Goal: Transaction & Acquisition: Book appointment/travel/reservation

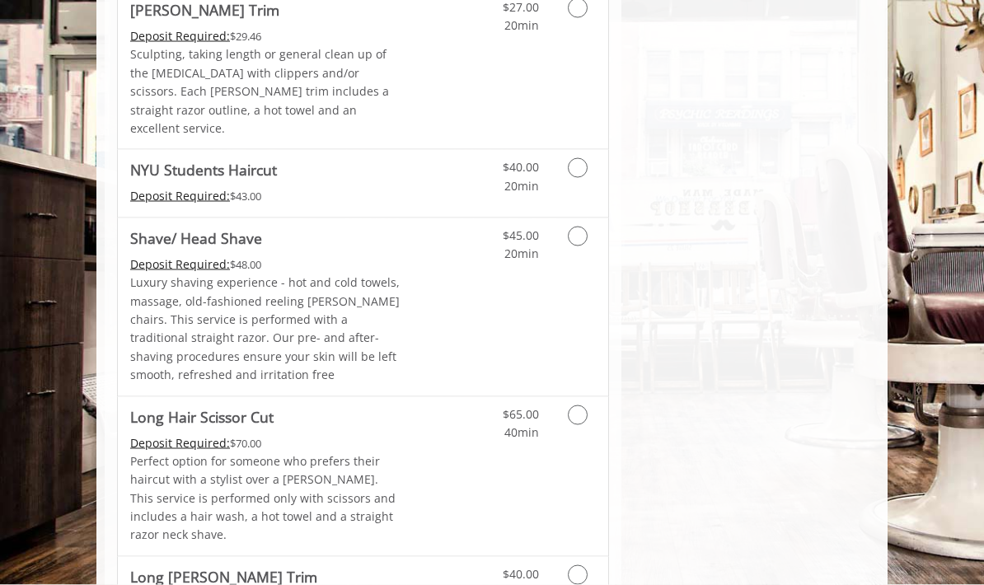
scroll to position [1981, 0]
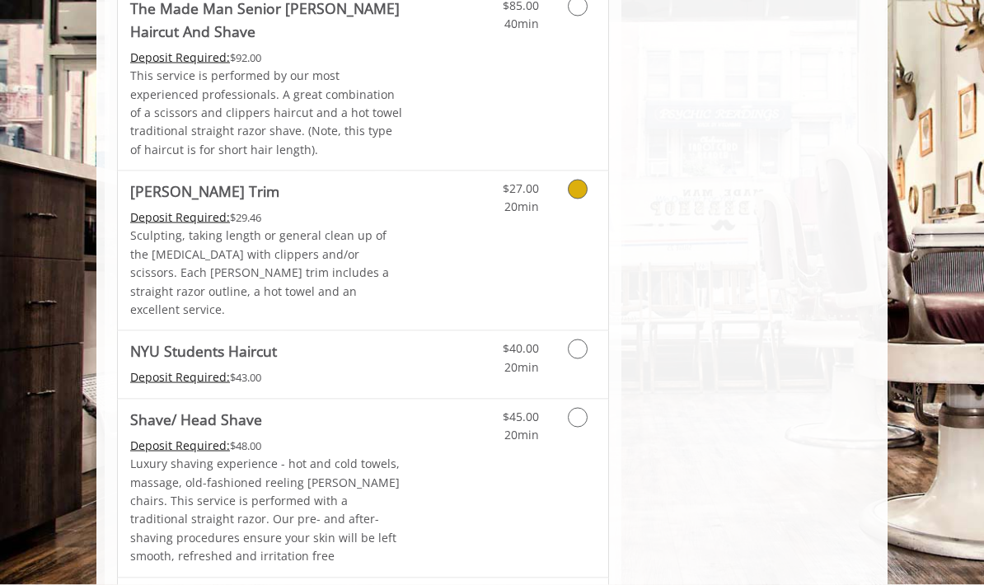
click at [574, 171] on link "Grooming services" at bounding box center [579, 193] width 31 height 45
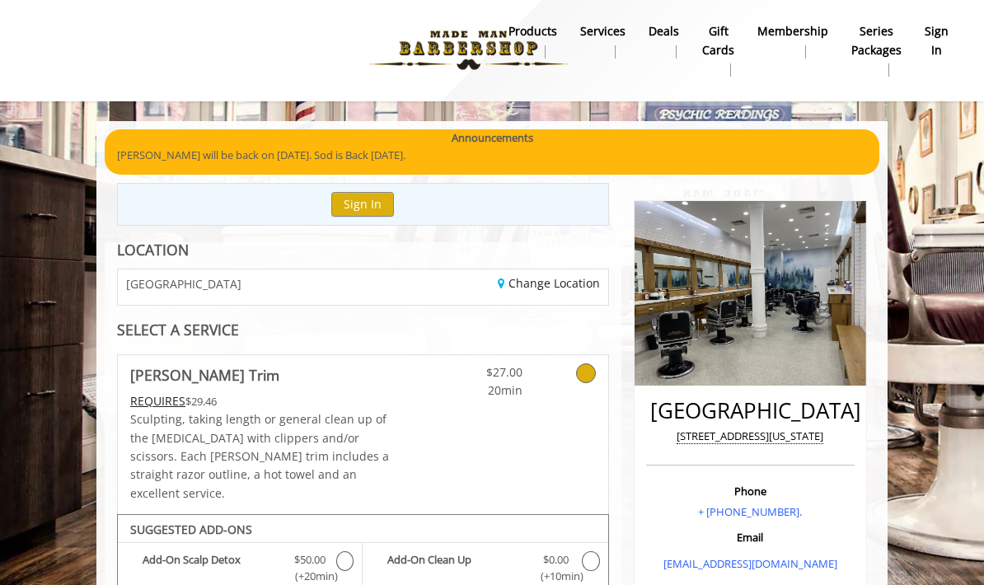
scroll to position [0, 0]
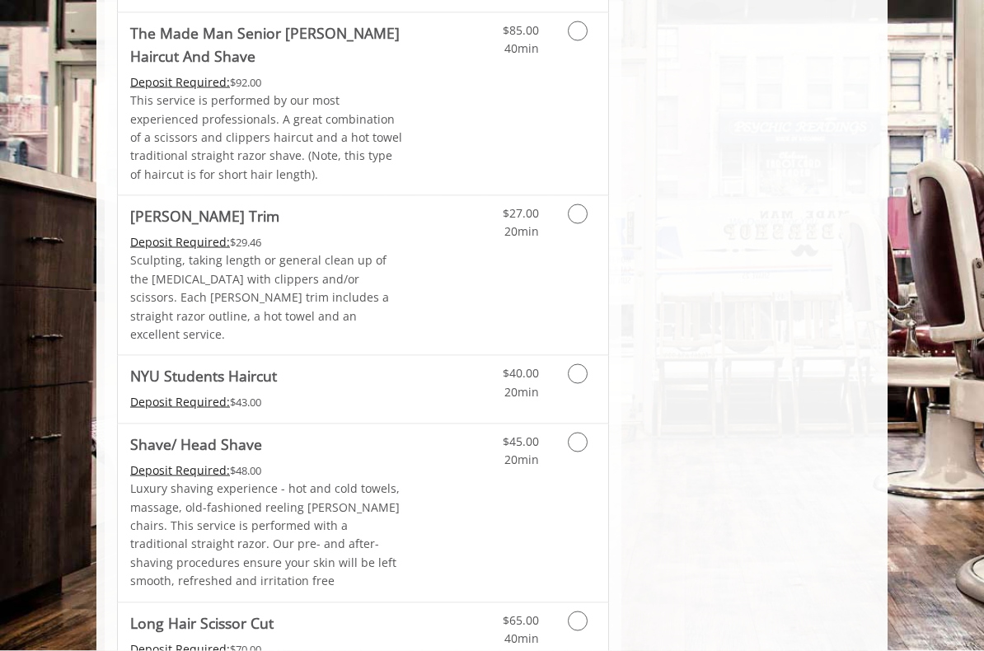
scroll to position [1872, 0]
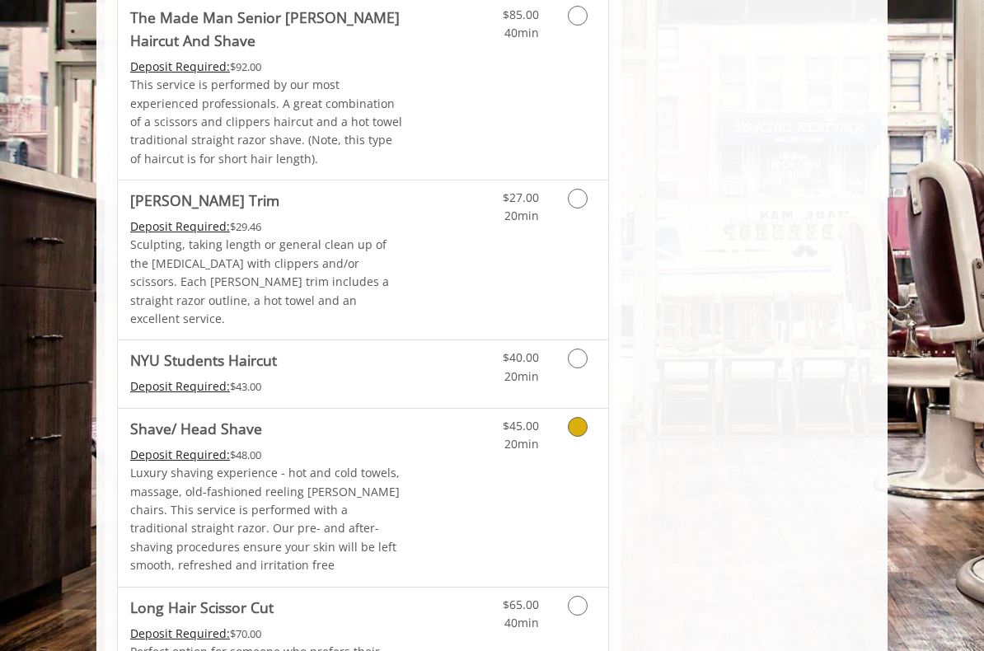
click at [503, 409] on div "$45.00 20min" at bounding box center [546, 498] width 123 height 178
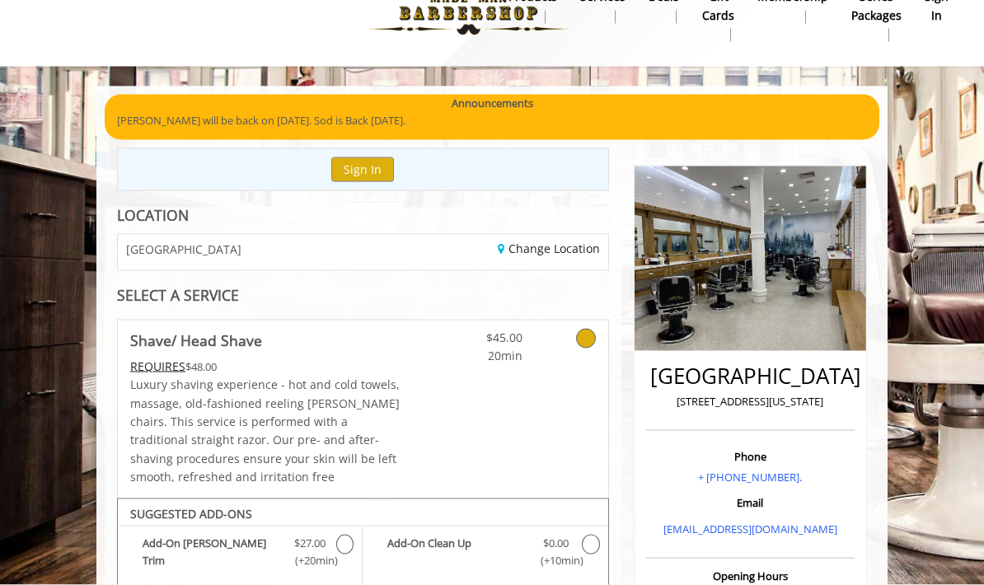
scroll to position [0, 0]
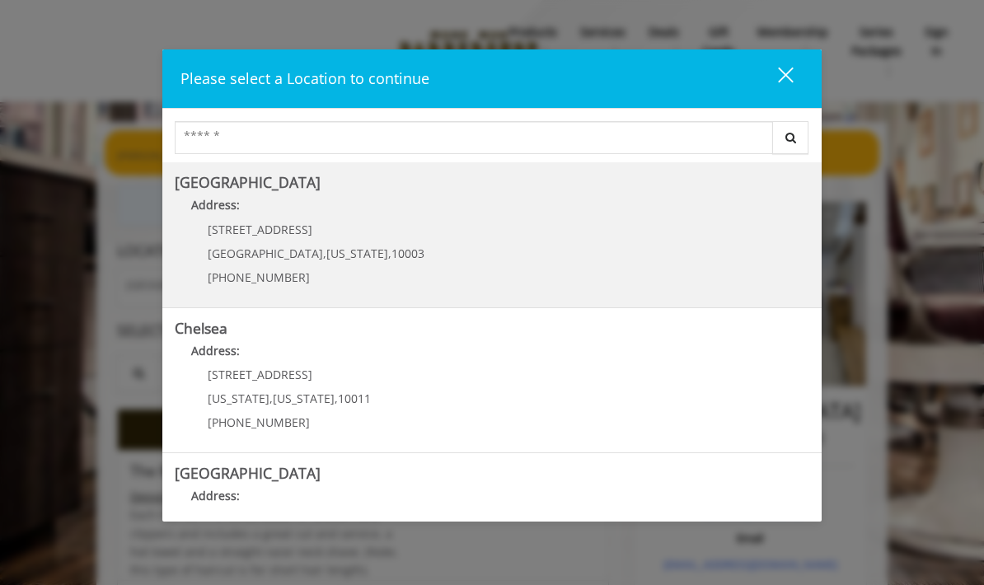
click at [326, 257] on span "New York" at bounding box center [357, 254] width 62 height 16
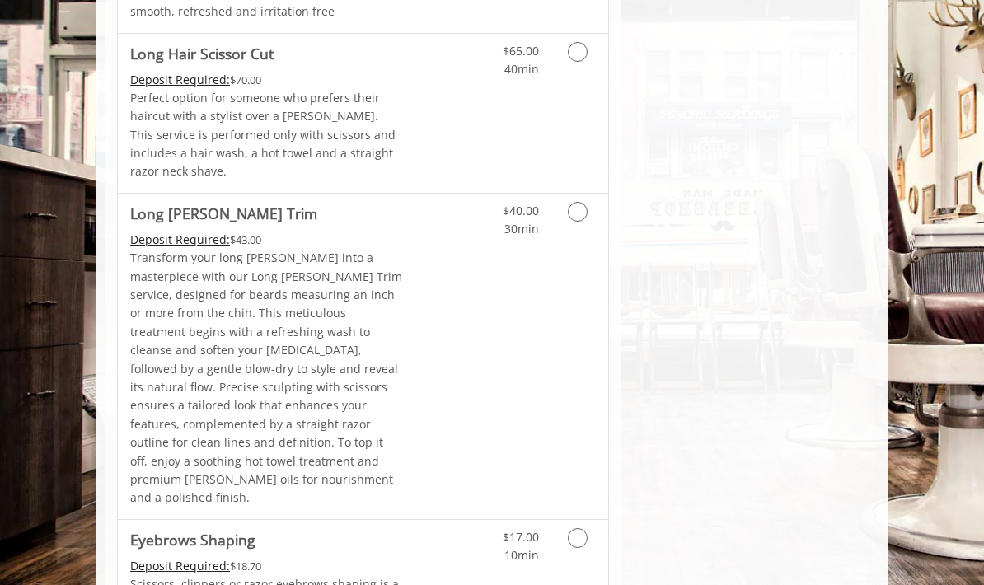
scroll to position [2435, 0]
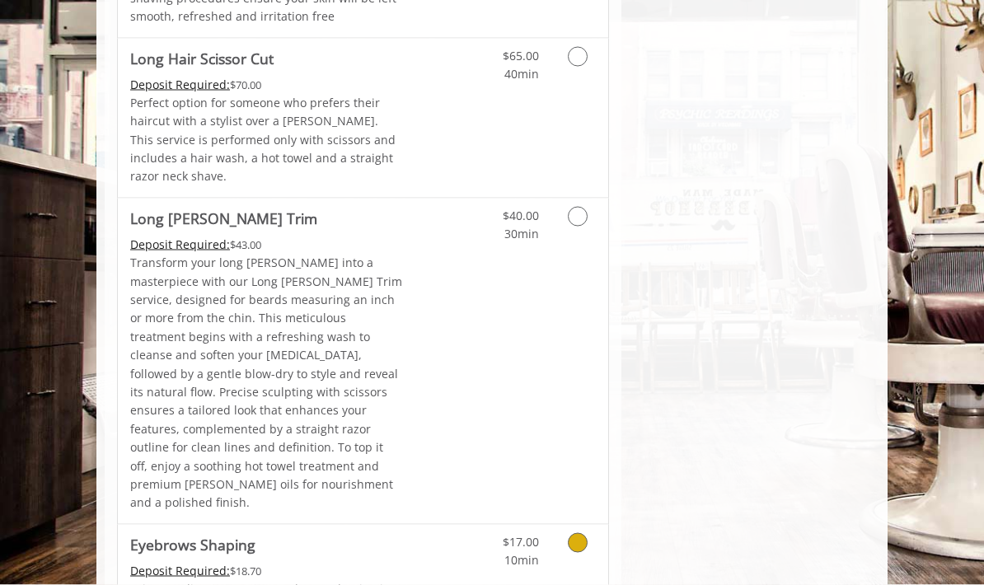
click at [578, 533] on icon "Grooming services" at bounding box center [578, 543] width 20 height 20
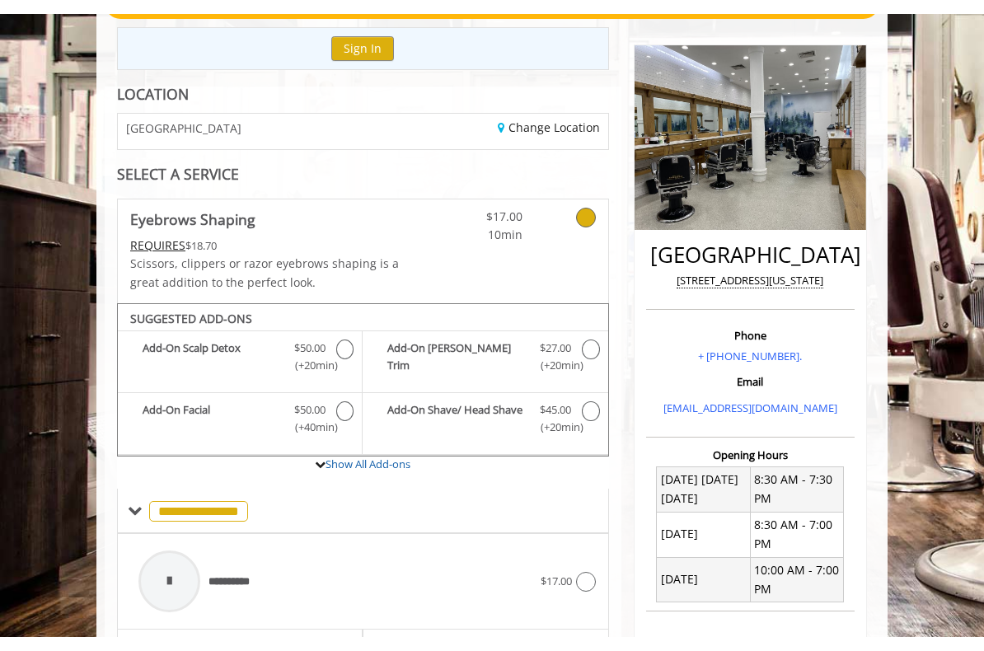
scroll to position [142, 0]
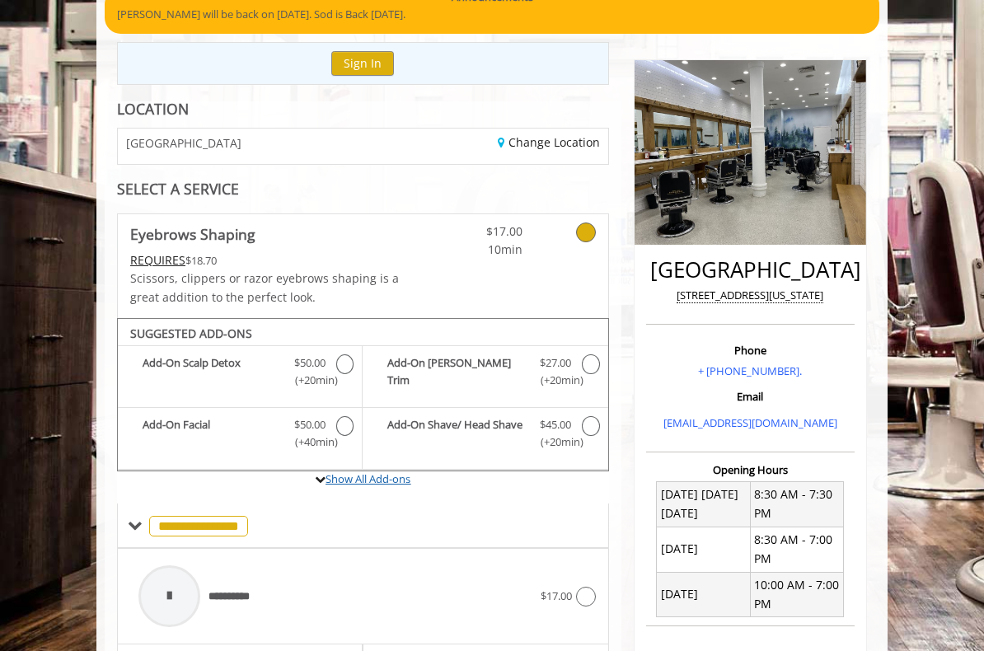
click at [410, 480] on link "Show All Add-ons" at bounding box center [368, 478] width 85 height 15
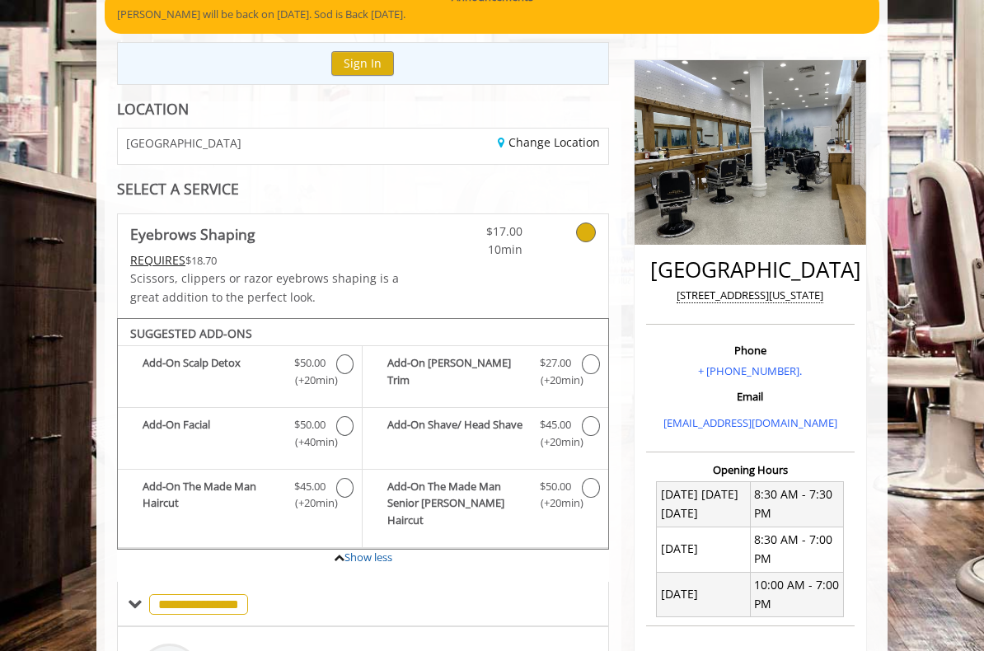
click at [454, 416] on b "Add-On Shave/ Head Shave" at bounding box center [458, 433] width 142 height 35
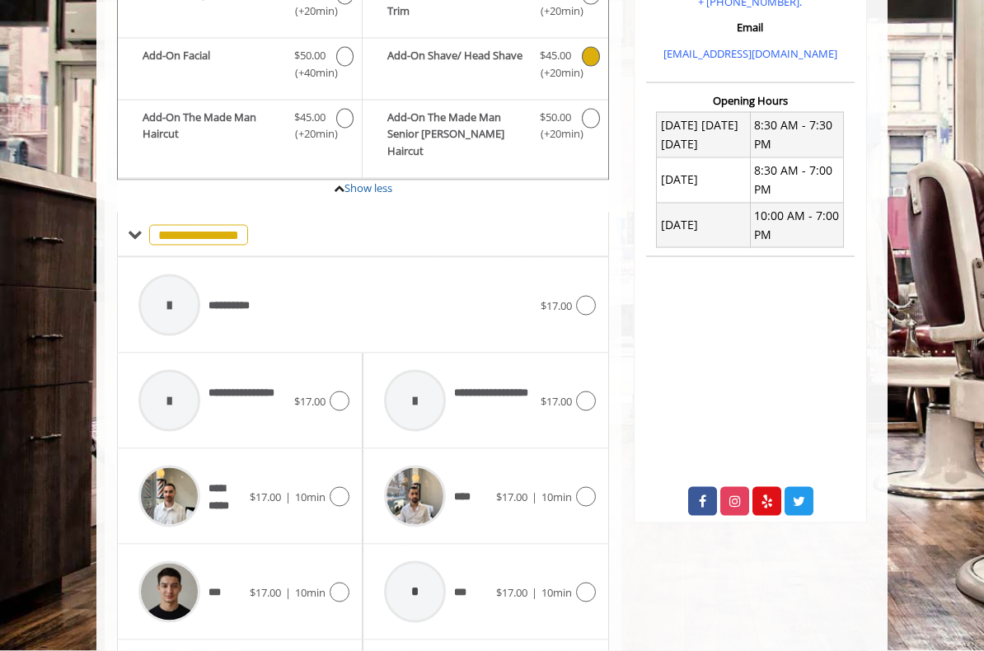
scroll to position [514, 0]
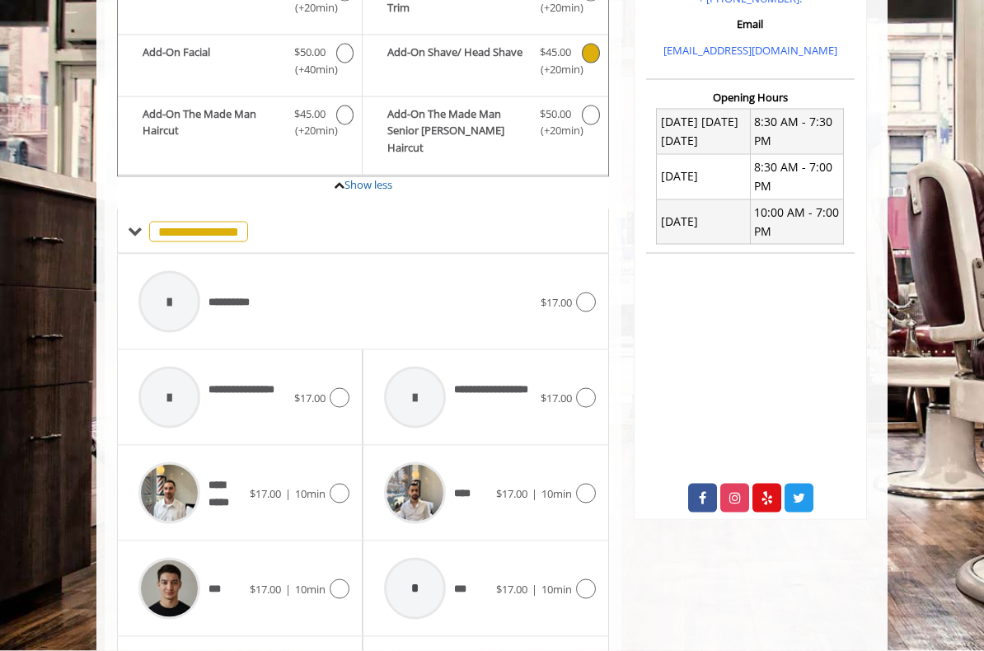
click at [559, 295] on span "$17.00" at bounding box center [556, 302] width 31 height 15
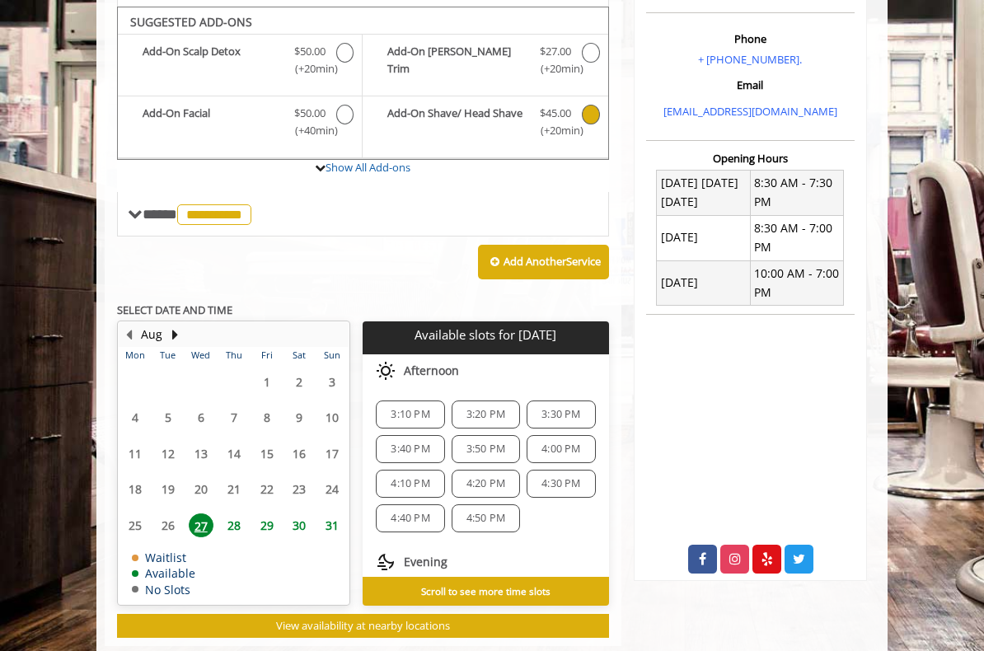
scroll to position [457, 0]
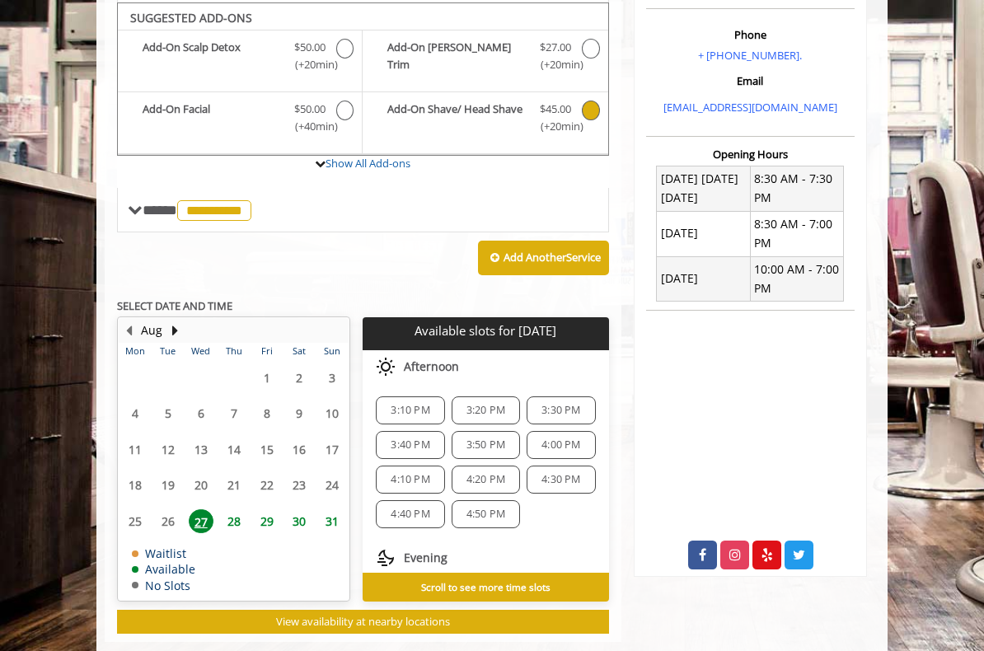
click at [418, 405] on span "3:10 PM" at bounding box center [410, 410] width 39 height 13
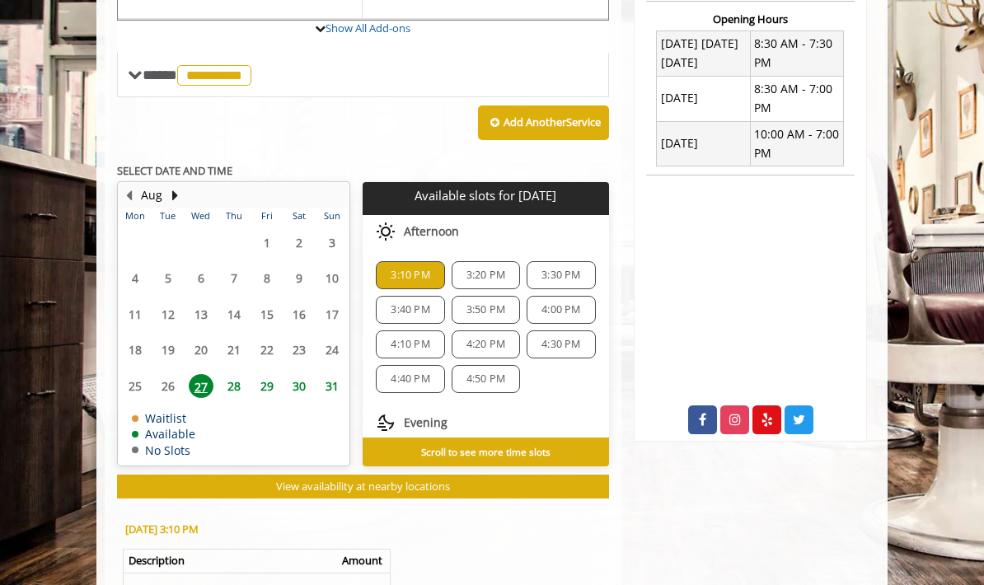
scroll to position [591, 0]
